Goal: Task Accomplishment & Management: Complete application form

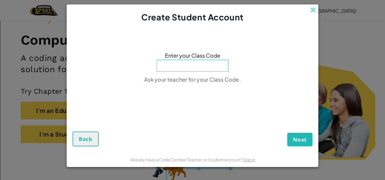
type input "SwimBirdFire"
click at [296, 141] on span "Next" at bounding box center [300, 139] width 14 height 7
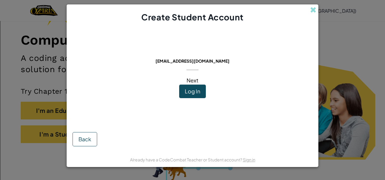
click at [192, 94] on span "Log In" at bounding box center [192, 91] width 15 height 7
